Goal: Transaction & Acquisition: Purchase product/service

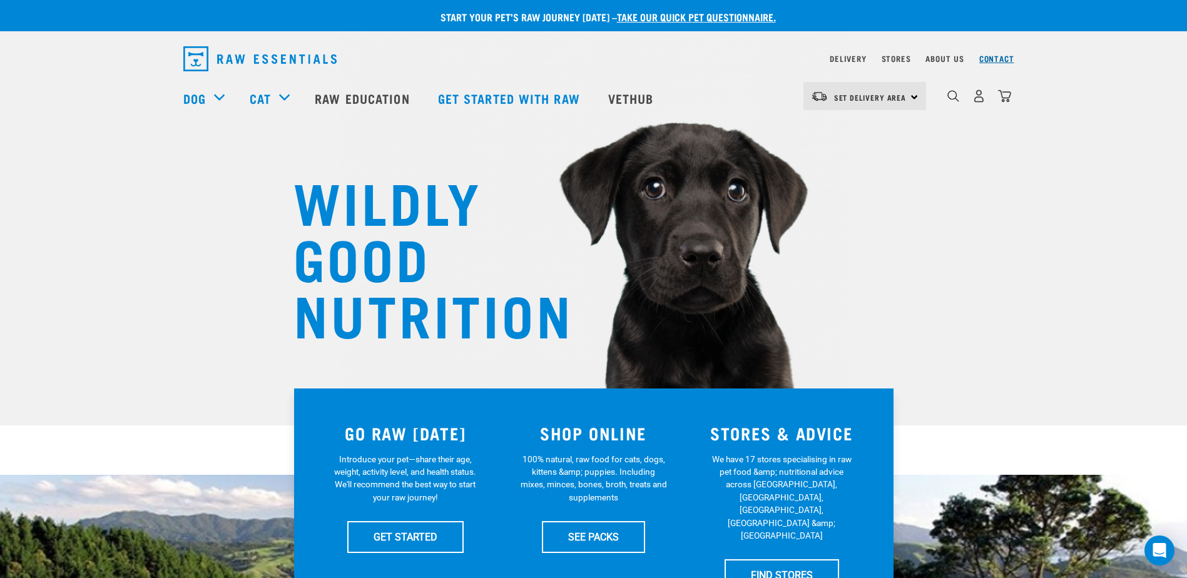
click at [985, 59] on link "Contact" at bounding box center [996, 58] width 35 height 4
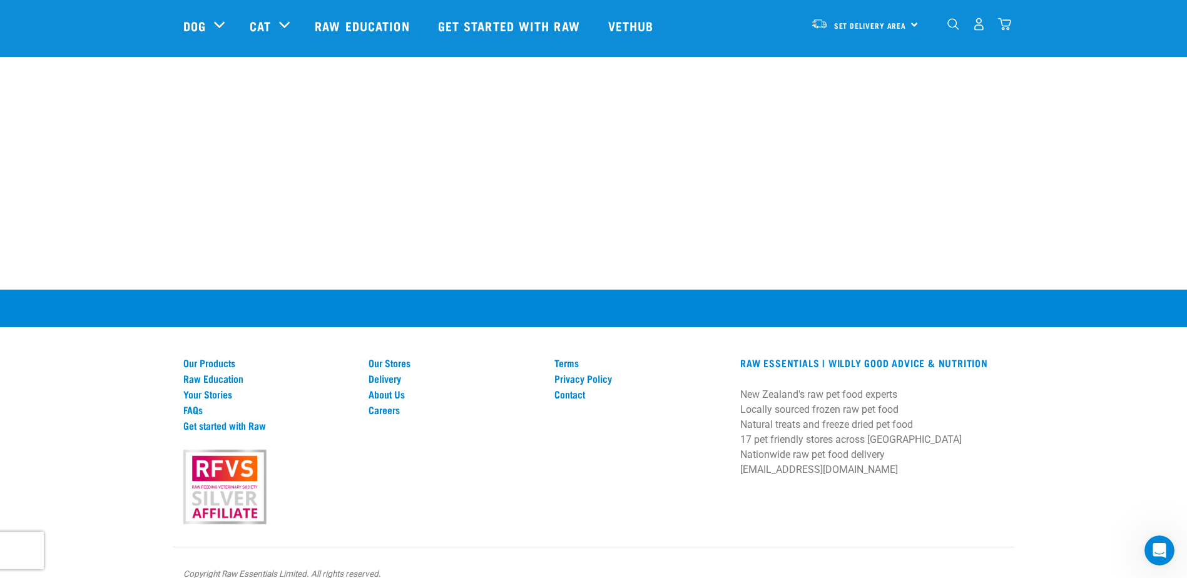
scroll to position [788, 0]
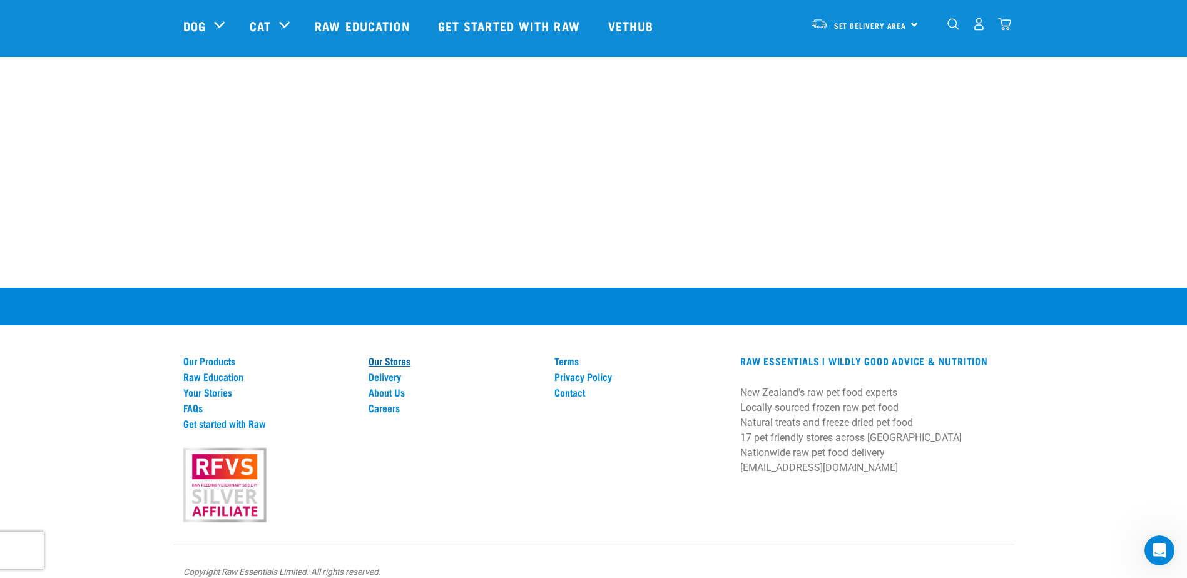
click at [384, 355] on link "Our Stores" at bounding box center [453, 360] width 171 height 11
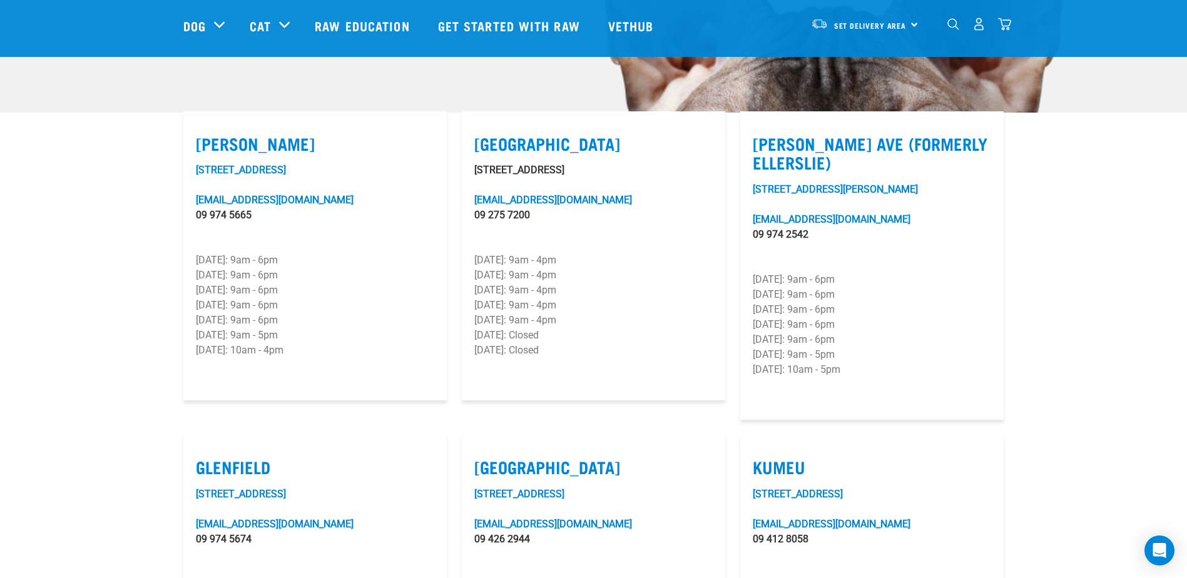
scroll to position [156, 0]
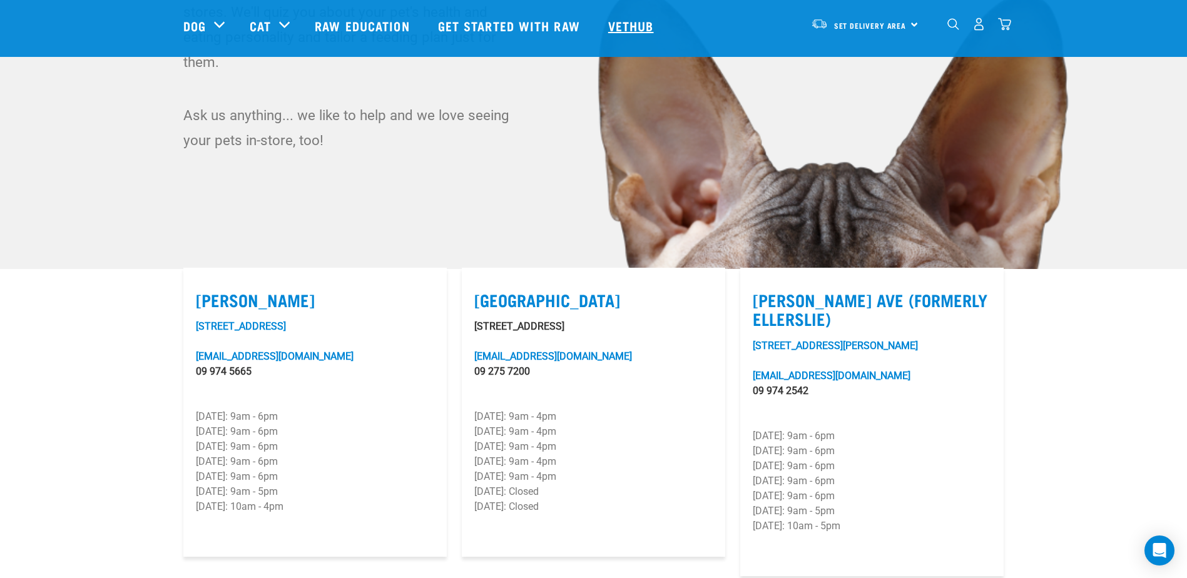
click at [624, 26] on link "Vethub" at bounding box center [633, 26] width 74 height 50
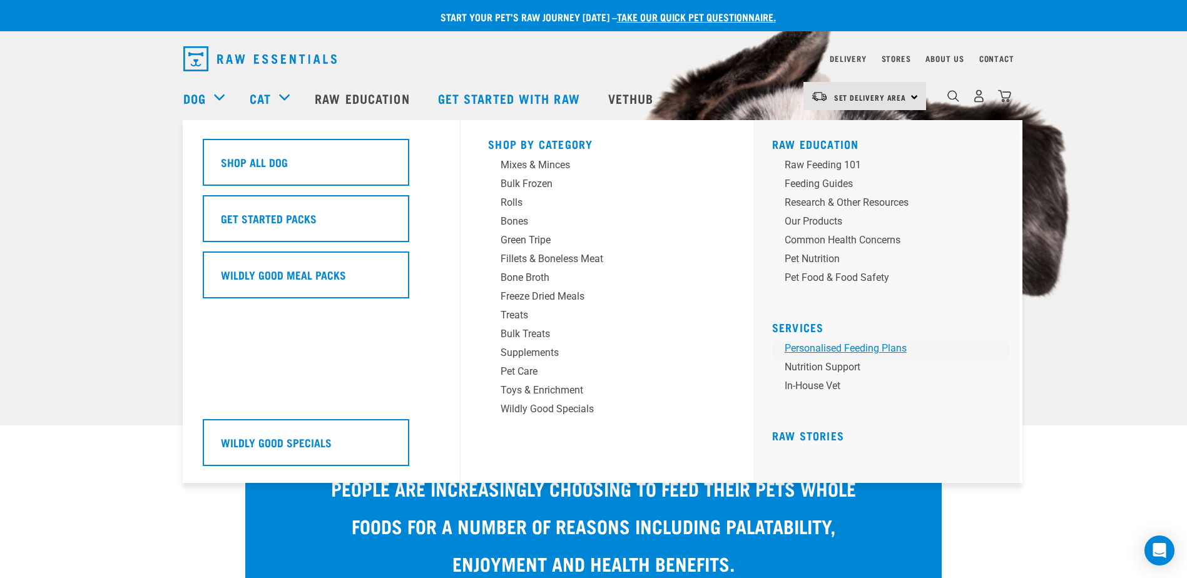
click at [842, 347] on link "Personalised Feeding Plans" at bounding box center [891, 350] width 238 height 19
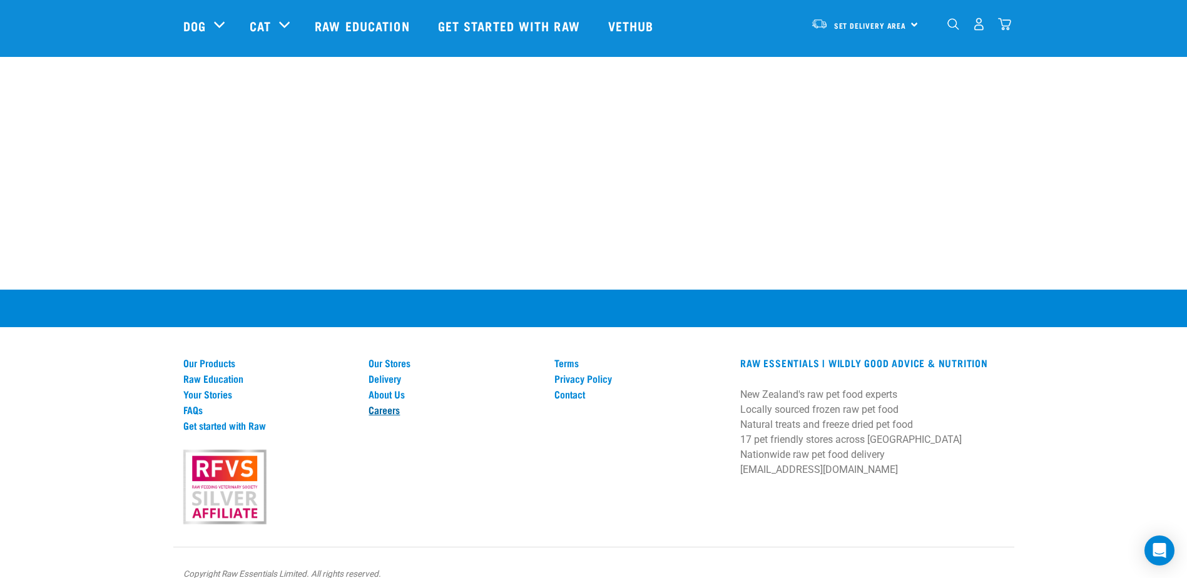
scroll to position [1610, 0]
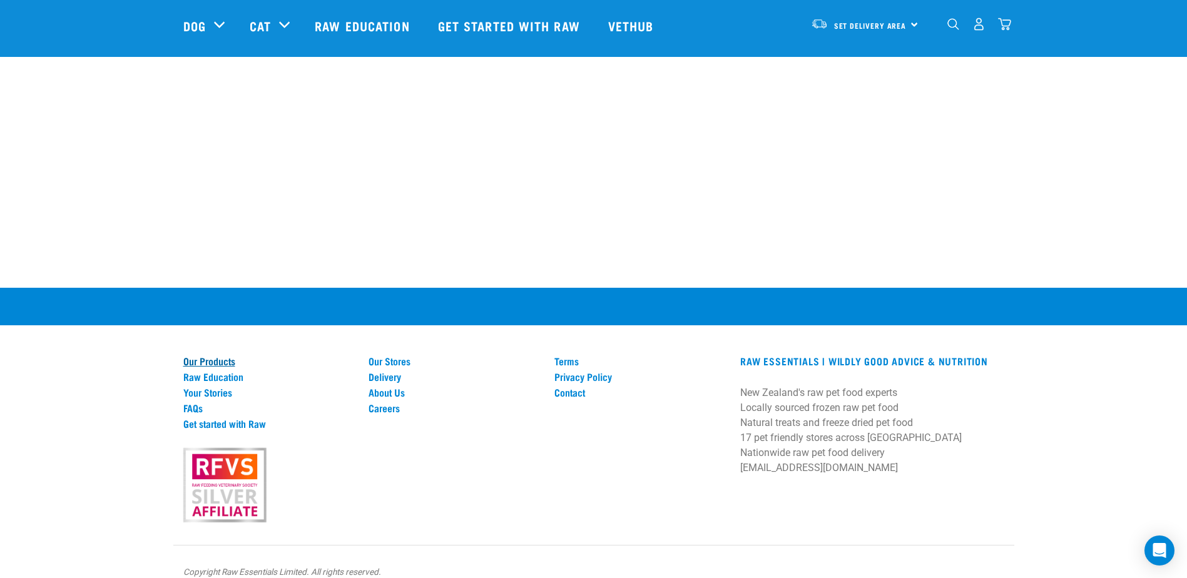
click at [228, 355] on link "Our Products" at bounding box center [268, 360] width 171 height 11
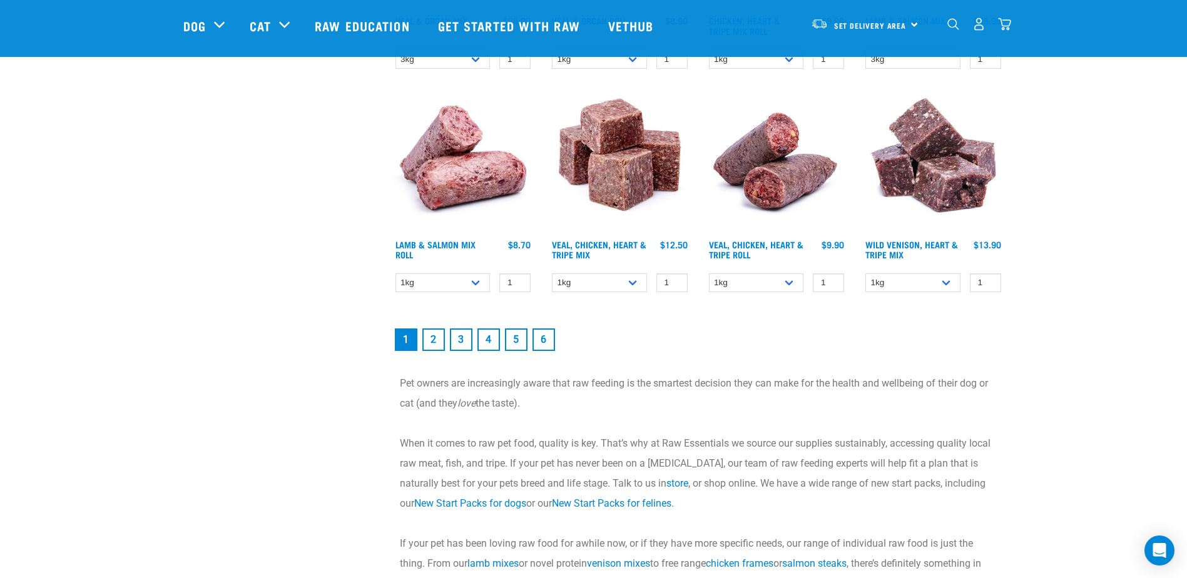
scroll to position [1626, 0]
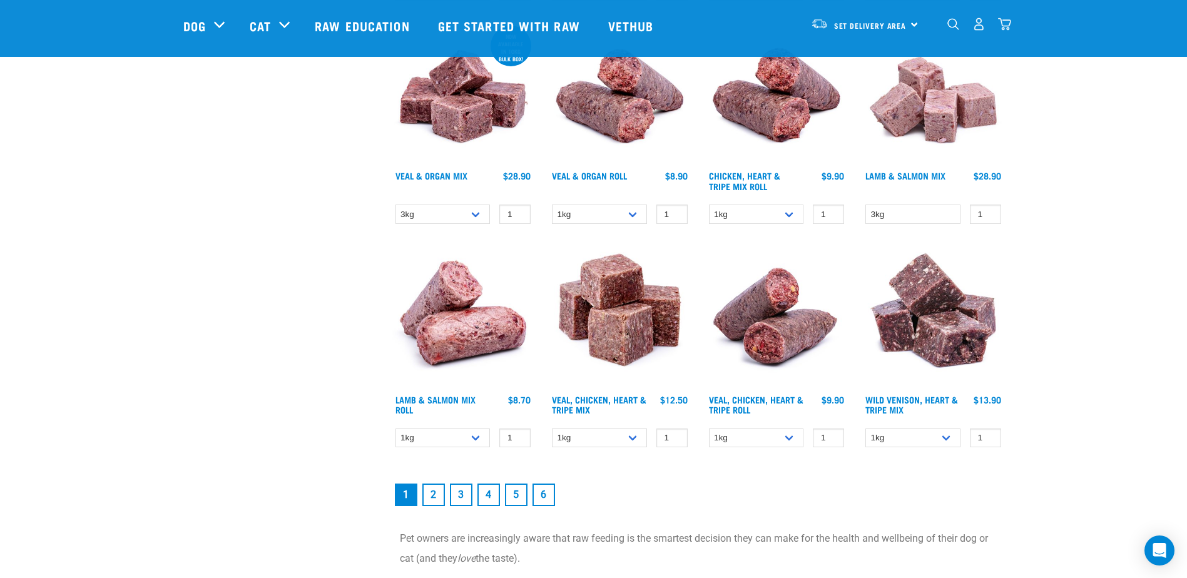
click at [433, 502] on link "2" at bounding box center [433, 495] width 23 height 23
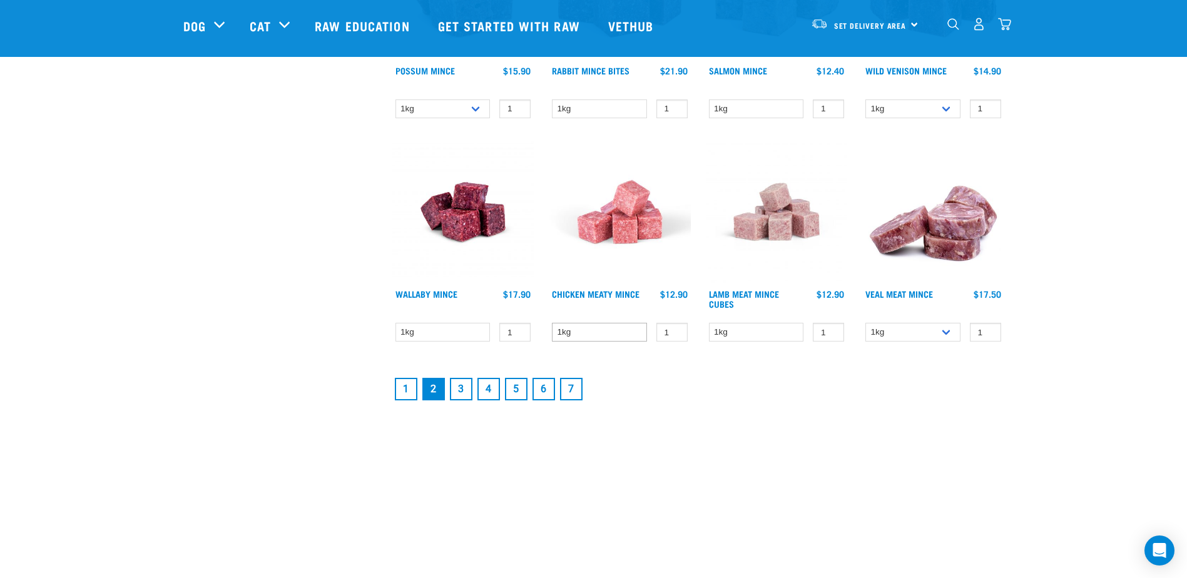
scroll to position [1611, 0]
click at [467, 387] on link "3" at bounding box center [461, 388] width 23 height 23
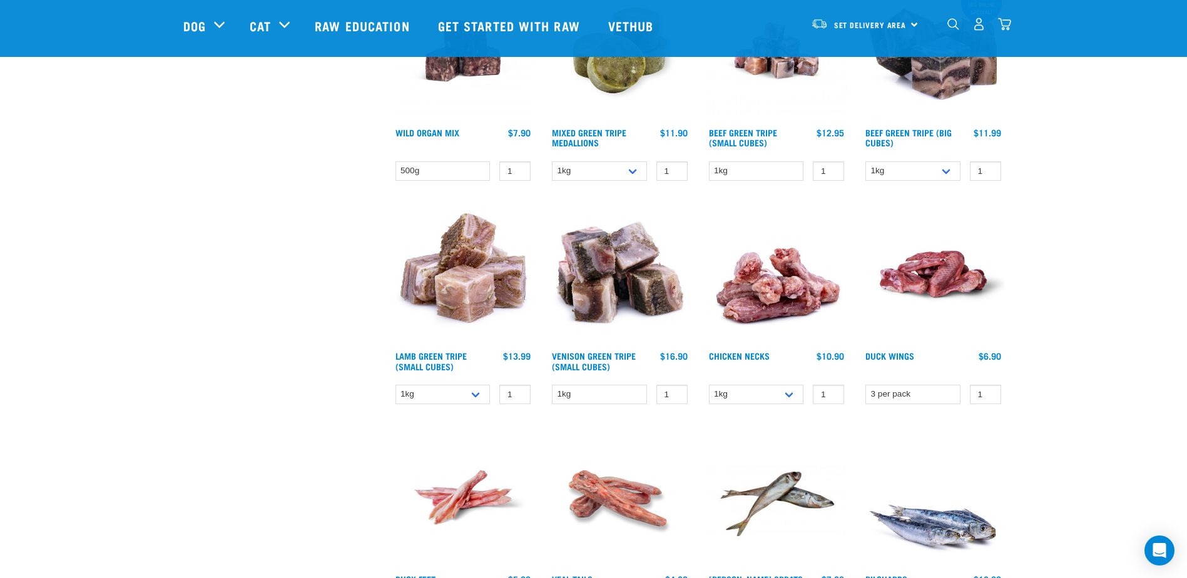
scroll to position [672, 0]
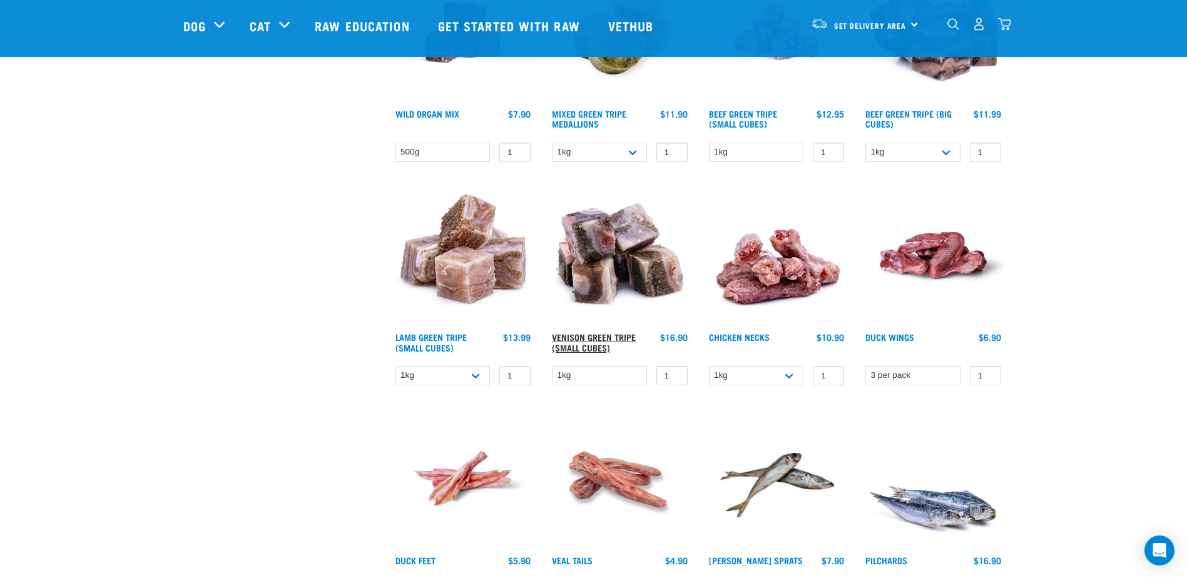
click at [570, 345] on link "Venison Green Tripe (Small Cubes)" at bounding box center [594, 342] width 84 height 14
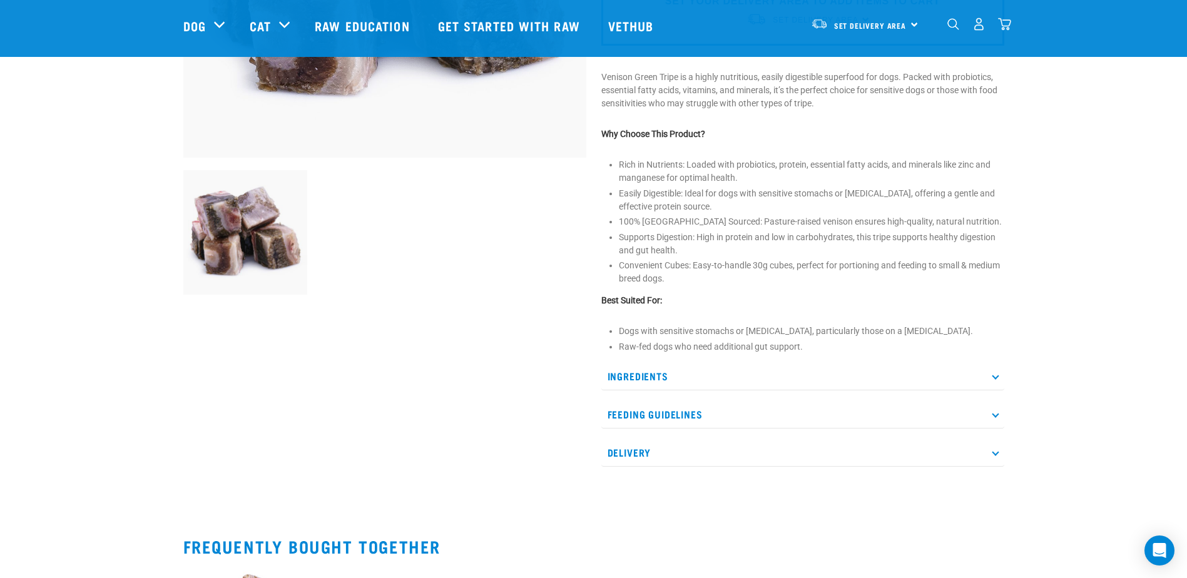
scroll to position [344, 0]
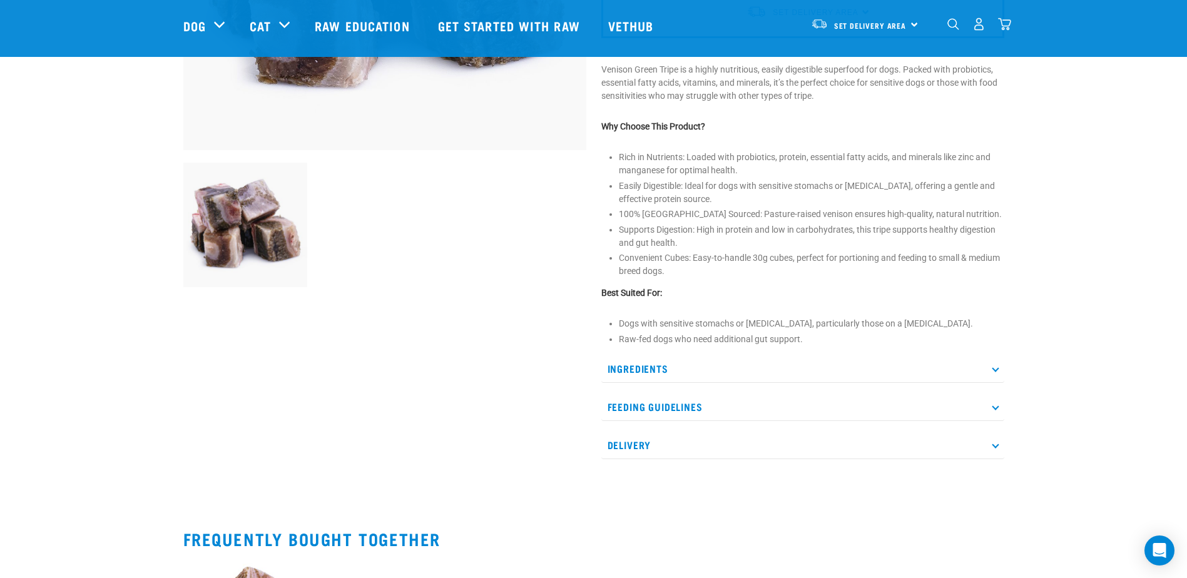
click at [667, 405] on p "Feeding Guidelines" at bounding box center [802, 407] width 403 height 28
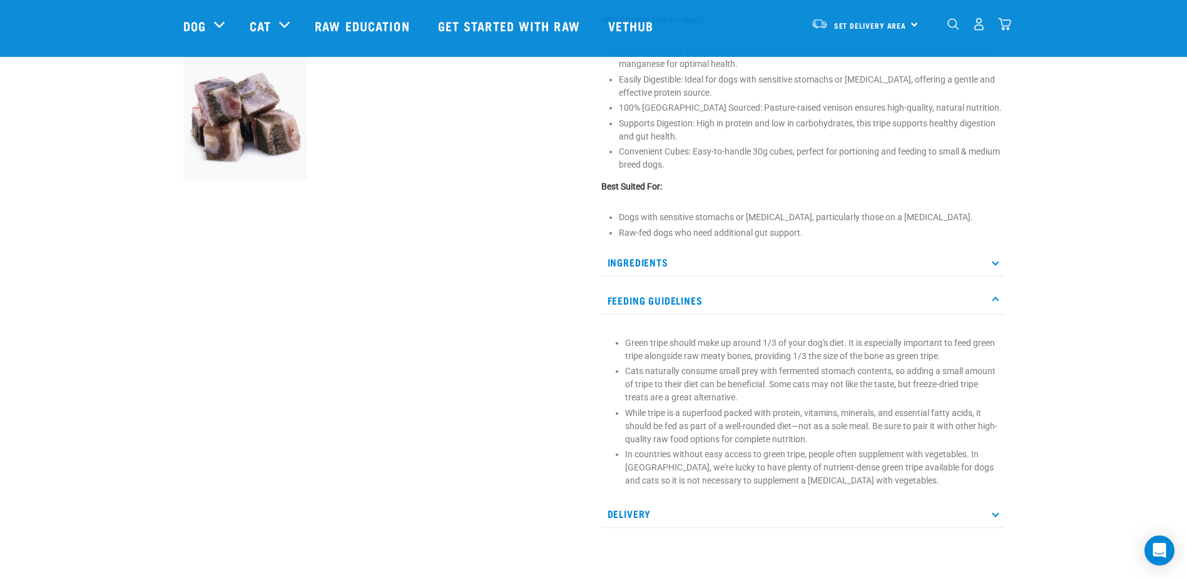
scroll to position [454, 0]
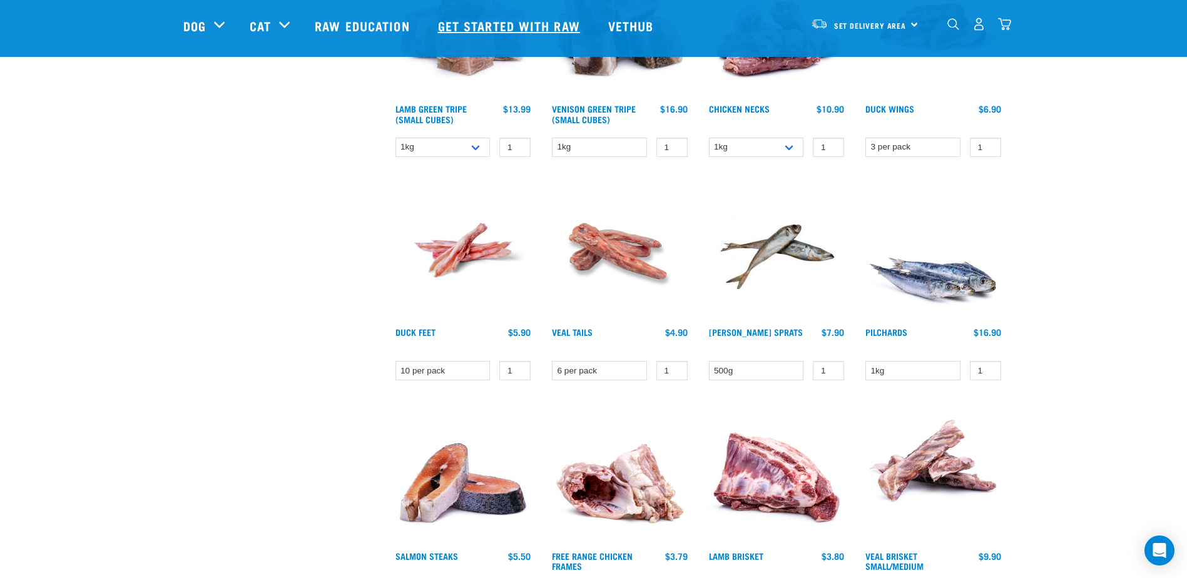
scroll to position [890, 0]
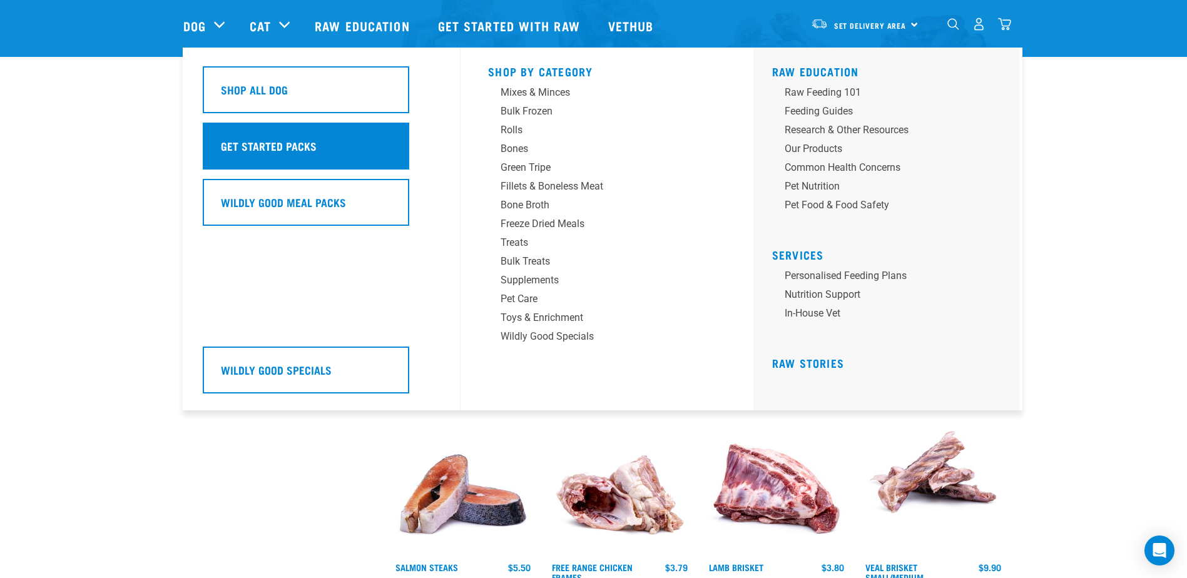
click at [274, 151] on h5 "Get Started Packs" at bounding box center [269, 146] width 96 height 16
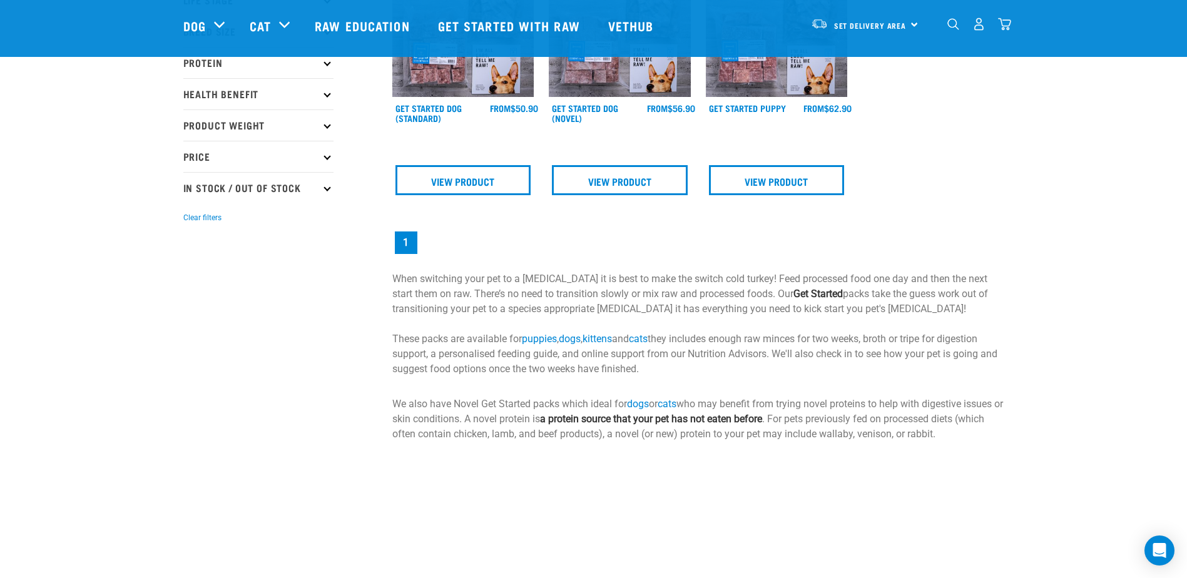
scroll to position [141, 0]
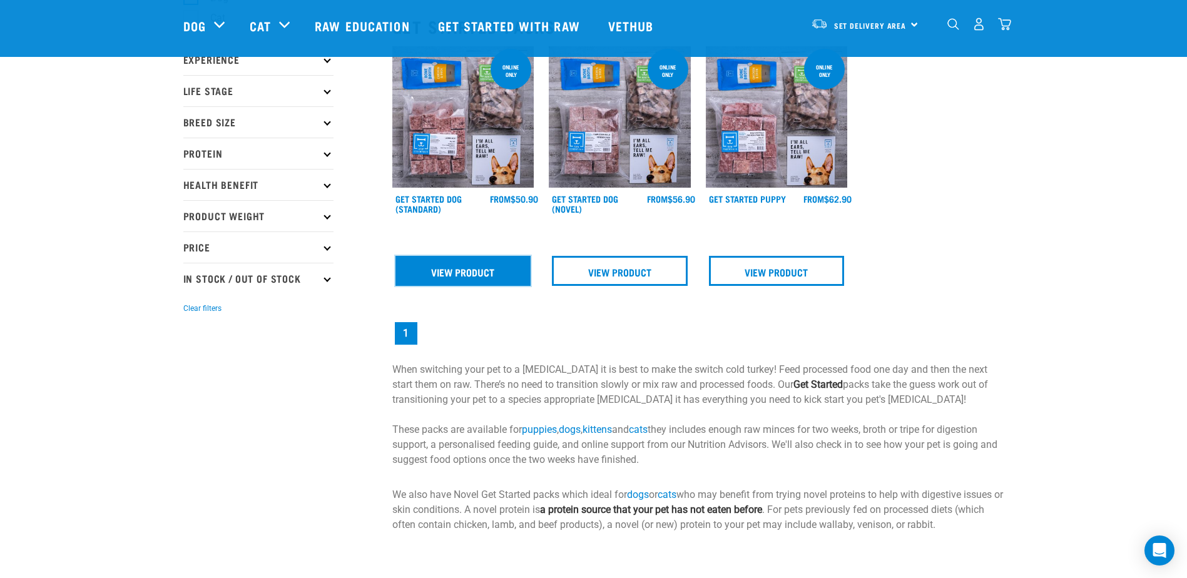
click at [450, 278] on link "View Product" at bounding box center [463, 271] width 136 height 30
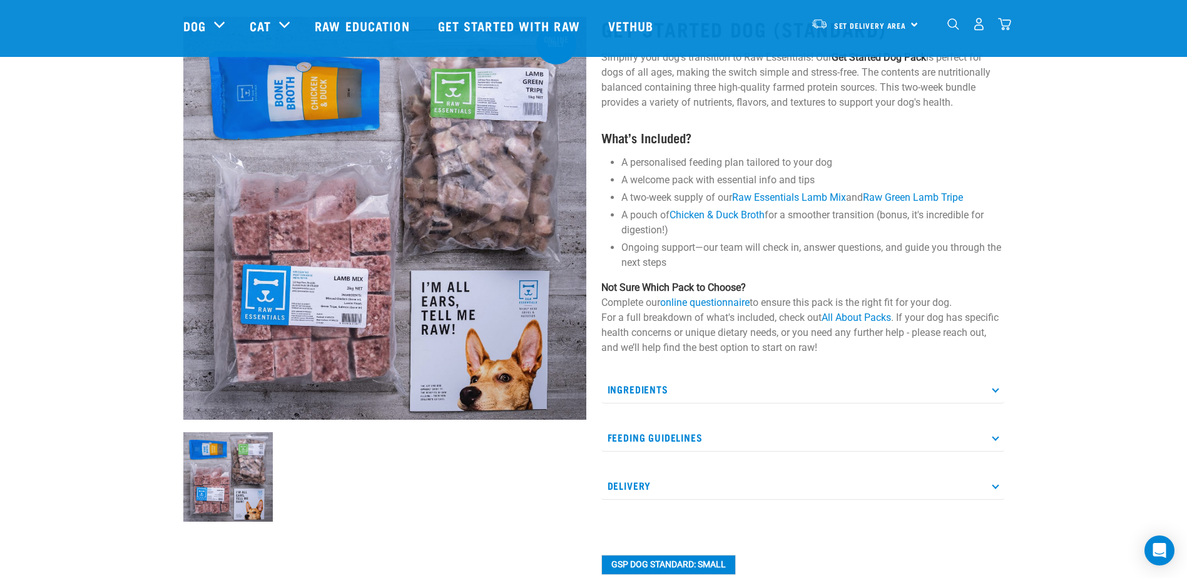
scroll to position [78, 0]
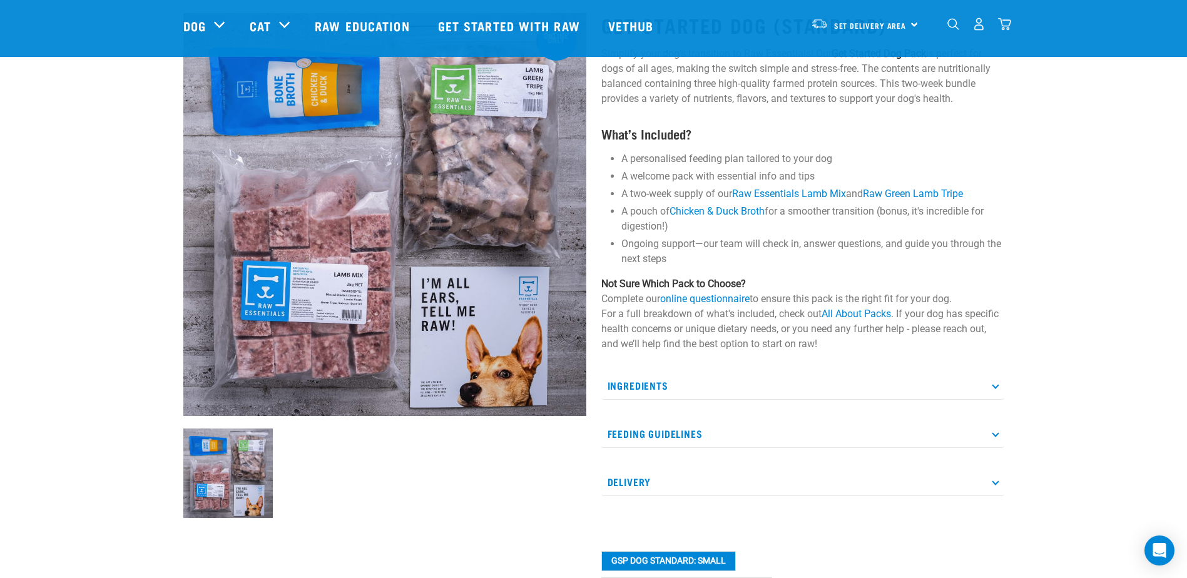
click at [694, 429] on p "Feeding Guidelines" at bounding box center [802, 434] width 403 height 28
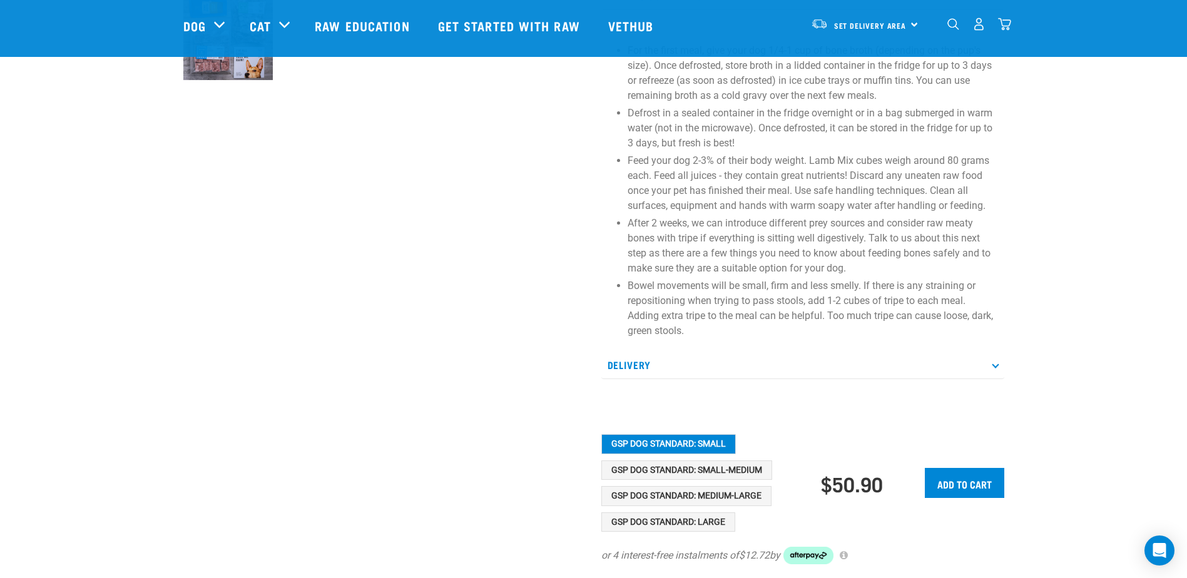
scroll to position [532, 0]
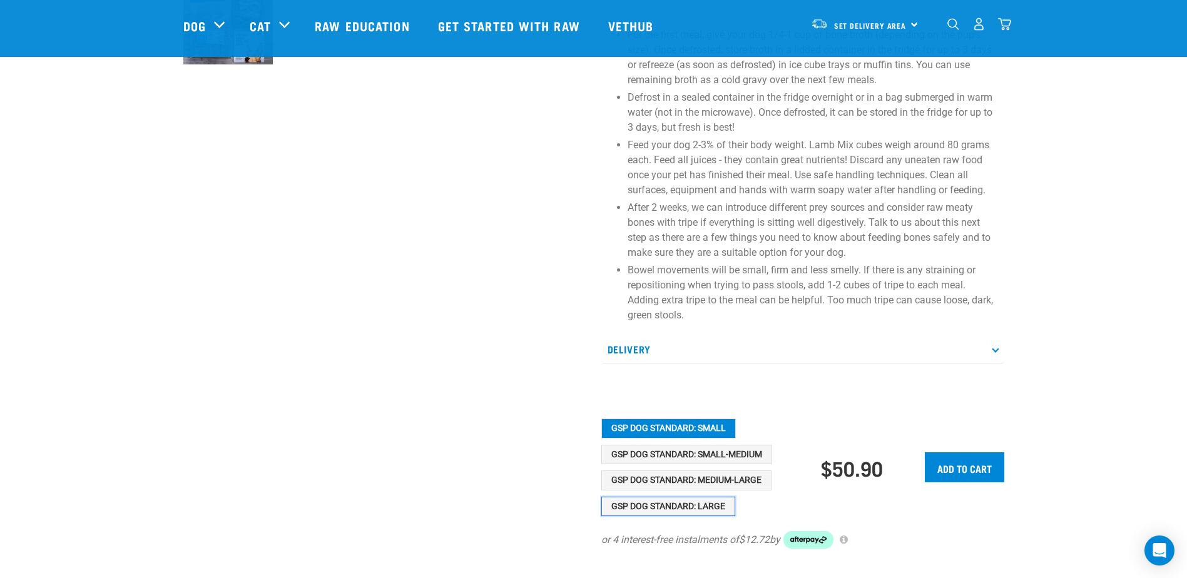
click at [715, 497] on button "GSP Dog Standard: Large" at bounding box center [668, 507] width 134 height 20
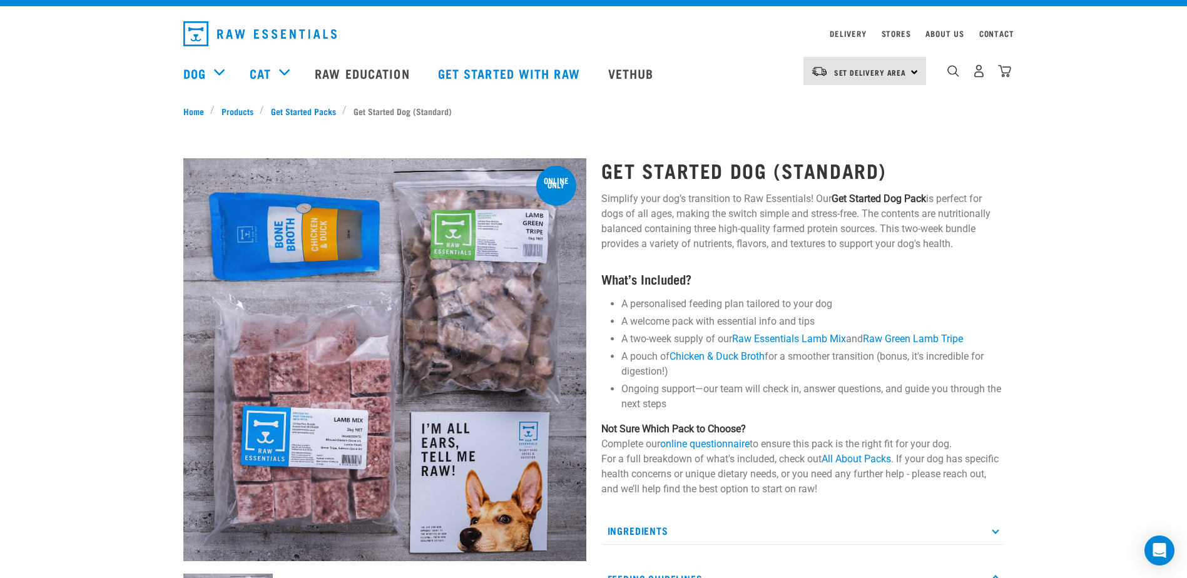
scroll to position [0, 0]
